Goal: Transaction & Acquisition: Purchase product/service

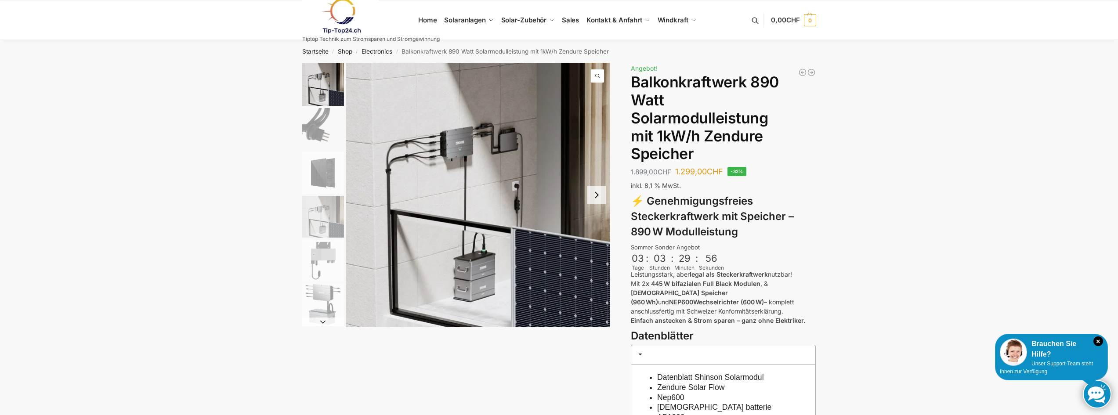
click at [597, 195] on button "Next slide" at bounding box center [596, 195] width 18 height 18
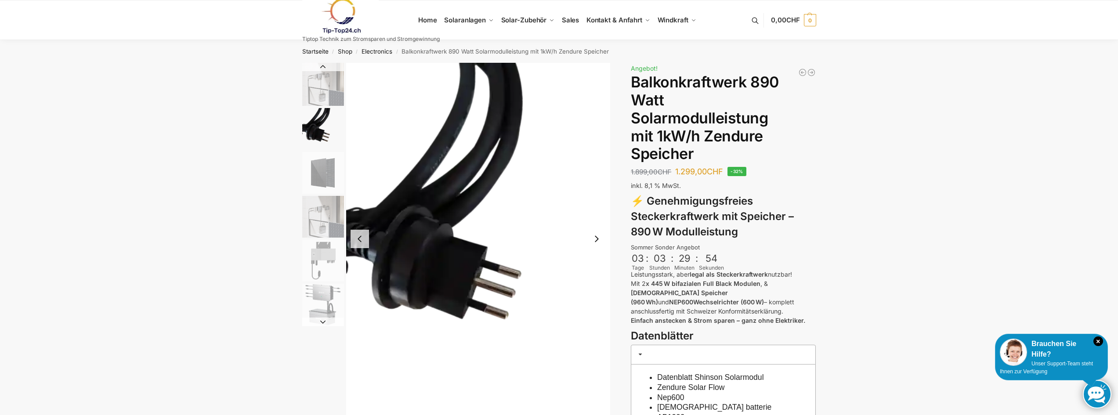
click at [358, 238] on button "Previous slide" at bounding box center [359, 239] width 18 height 18
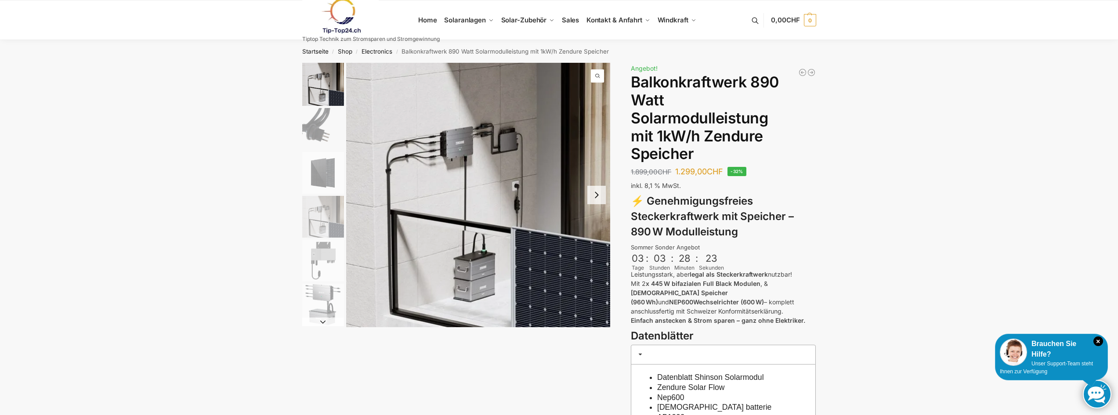
click at [602, 195] on button "Next slide" at bounding box center [596, 195] width 18 height 18
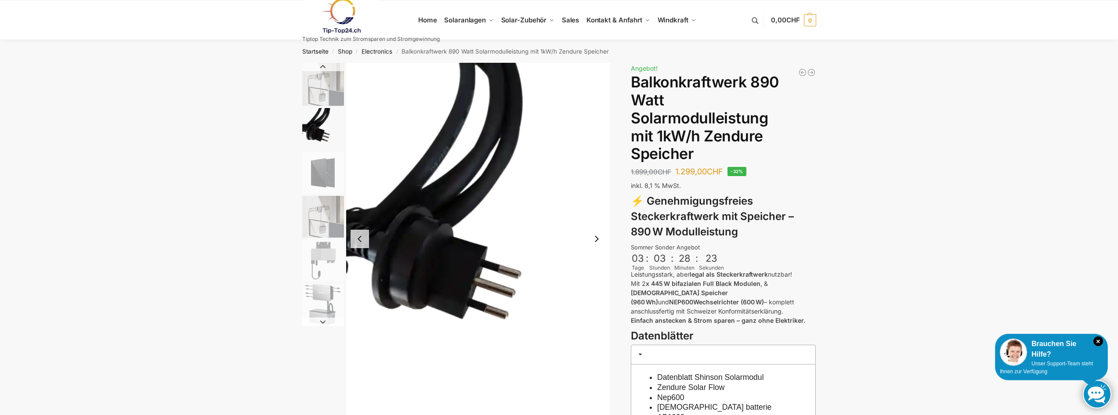
click at [602, 195] on img "2 / 6" at bounding box center [478, 239] width 264 height 352
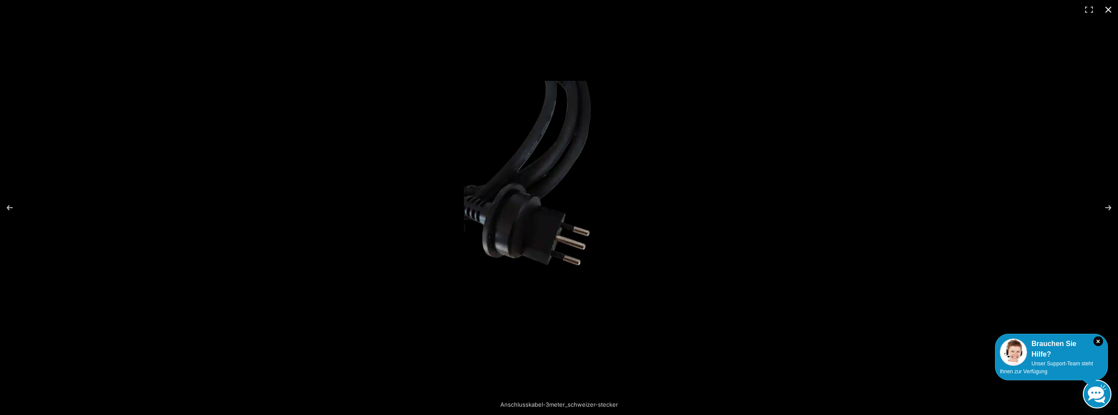
click at [1108, 13] on button "Close (Esc)" at bounding box center [1107, 9] width 19 height 19
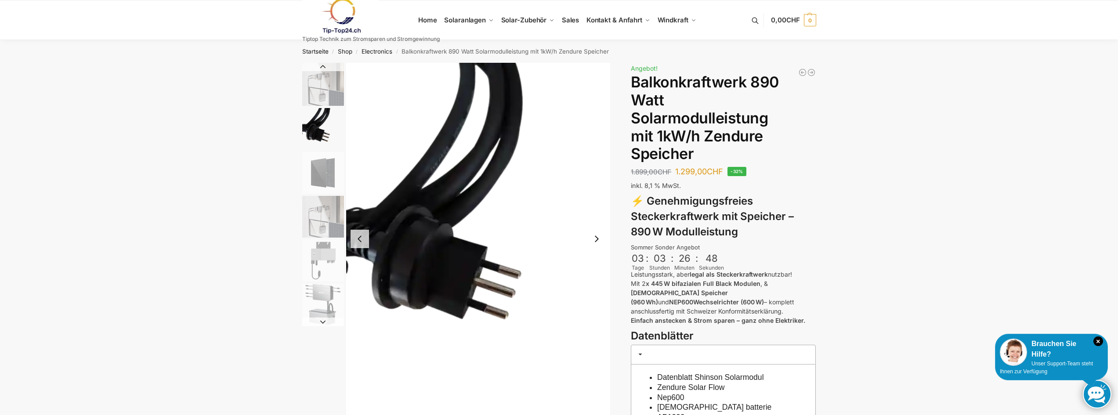
click at [332, 85] on img "1 / 6" at bounding box center [323, 84] width 42 height 43
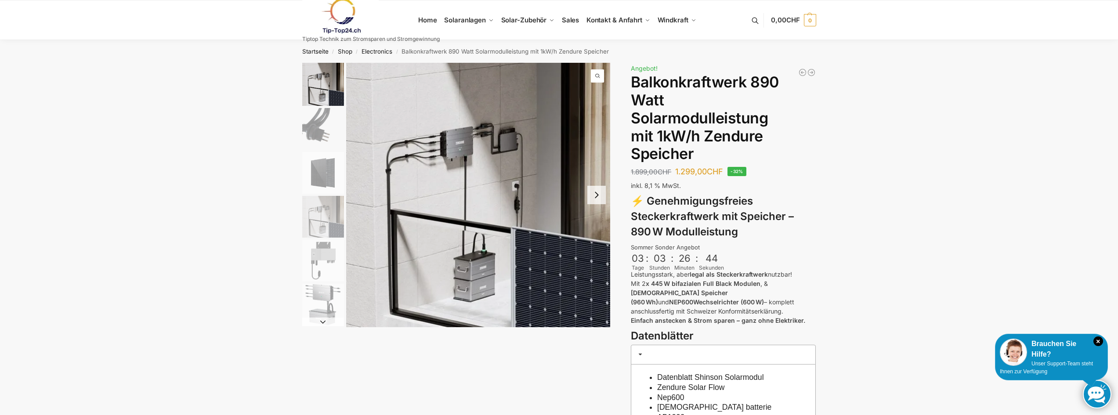
click at [311, 125] on img "2 / 6" at bounding box center [323, 129] width 42 height 42
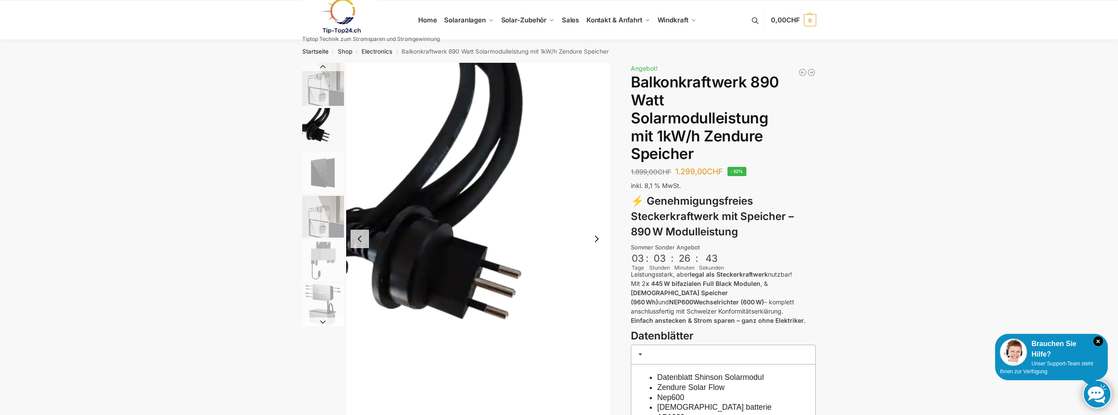
click at [321, 180] on img "3 / 6" at bounding box center [323, 173] width 42 height 42
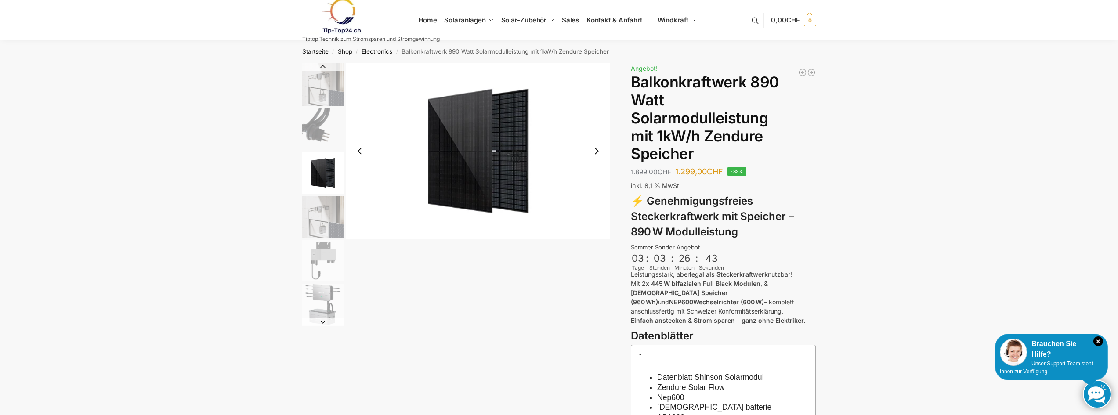
click at [321, 212] on img "4 / 6" at bounding box center [323, 217] width 42 height 42
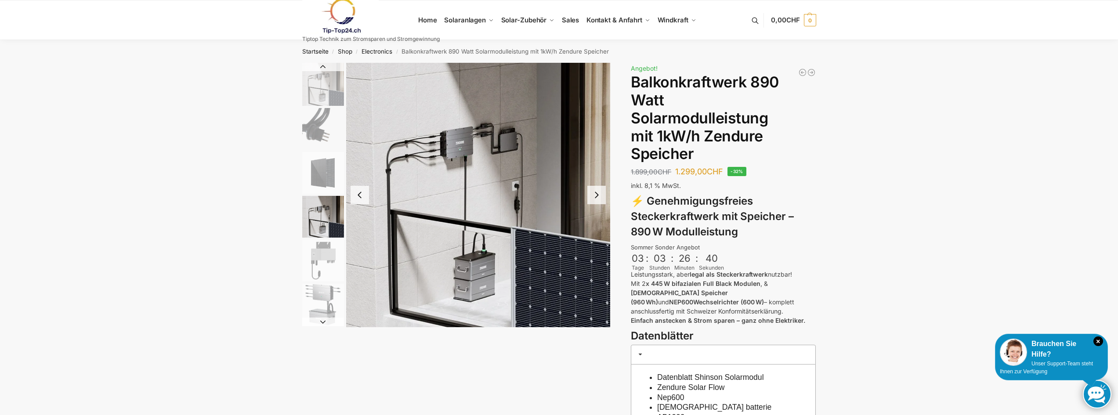
click at [323, 299] on img "6 / 6" at bounding box center [323, 305] width 42 height 42
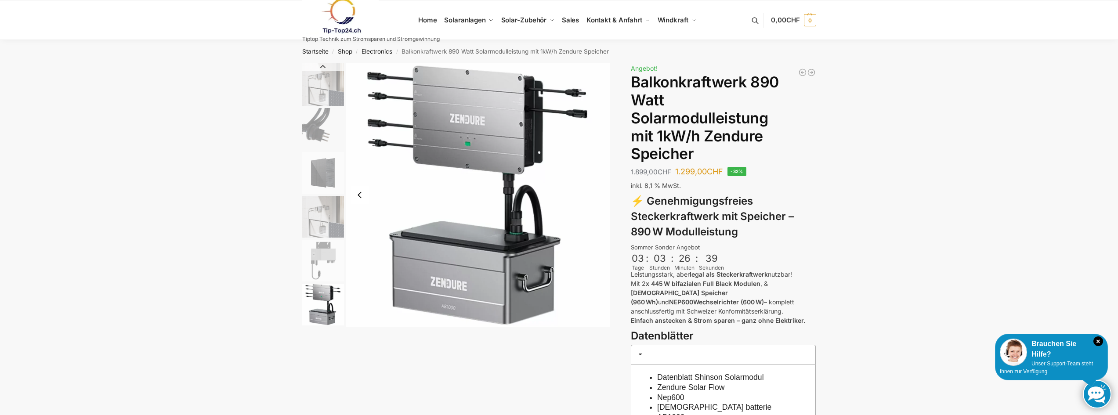
click at [322, 256] on img "5 / 6" at bounding box center [323, 261] width 42 height 42
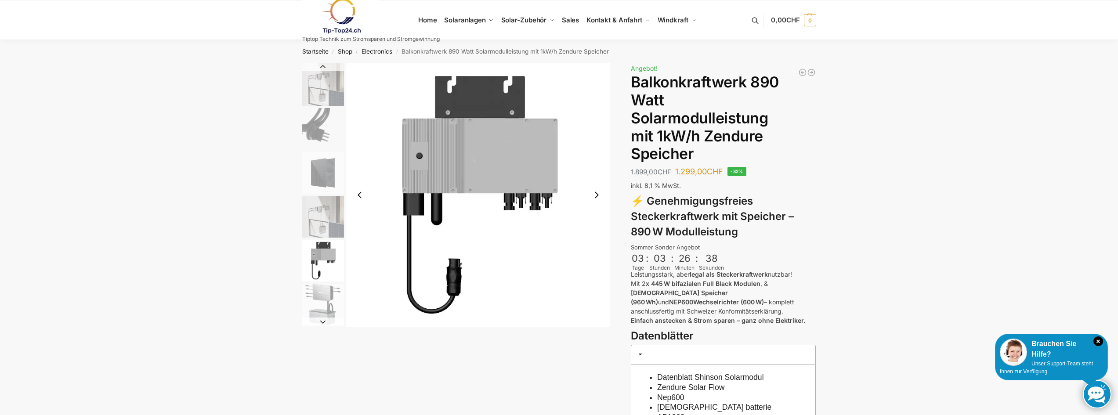
click at [322, 229] on img "4 / 6" at bounding box center [323, 217] width 42 height 42
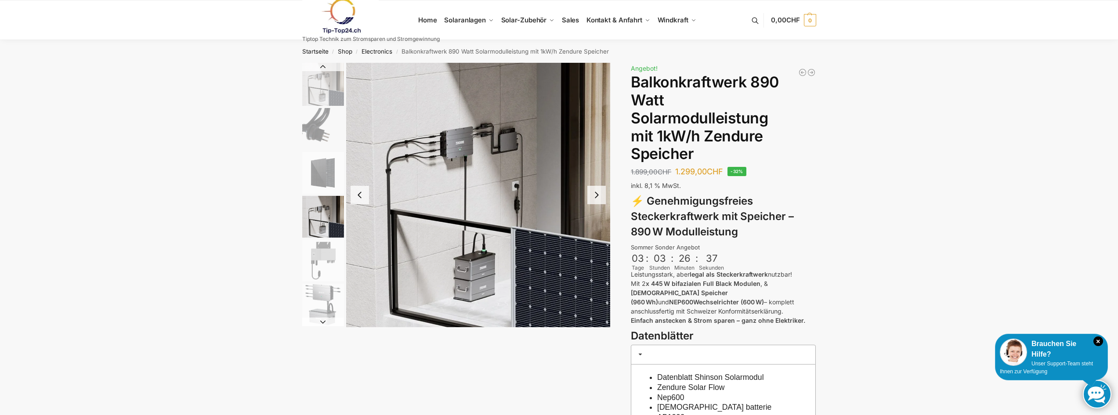
click at [319, 166] on img "3 / 6" at bounding box center [323, 173] width 42 height 42
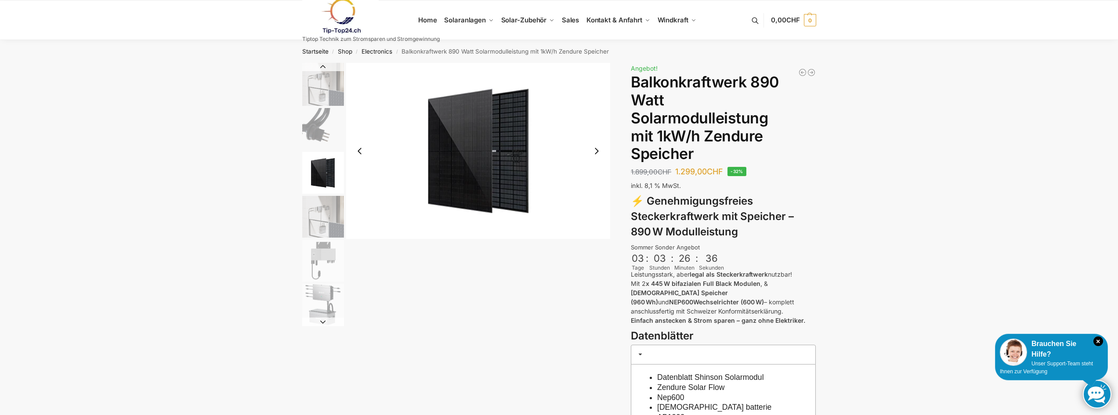
click at [323, 129] on img "2 / 6" at bounding box center [323, 129] width 42 height 42
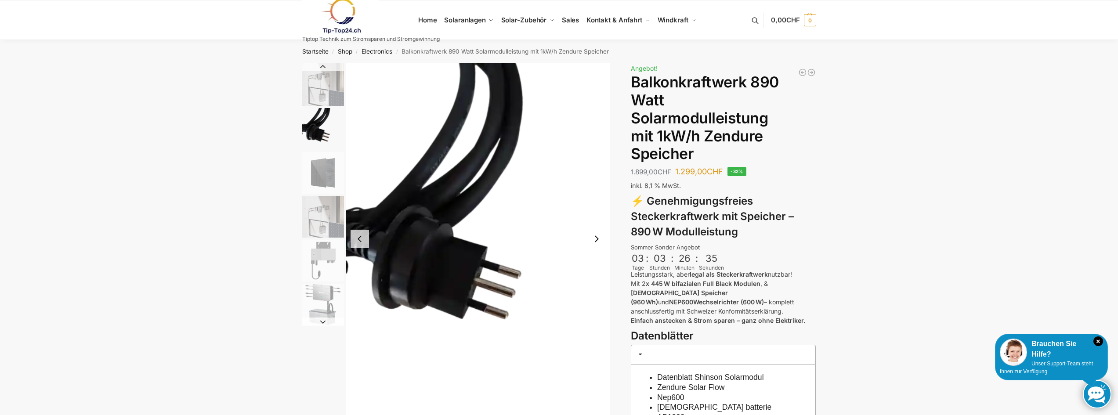
click at [319, 87] on img "1 / 6" at bounding box center [323, 84] width 42 height 43
